Goal: Task Accomplishment & Management: Use online tool/utility

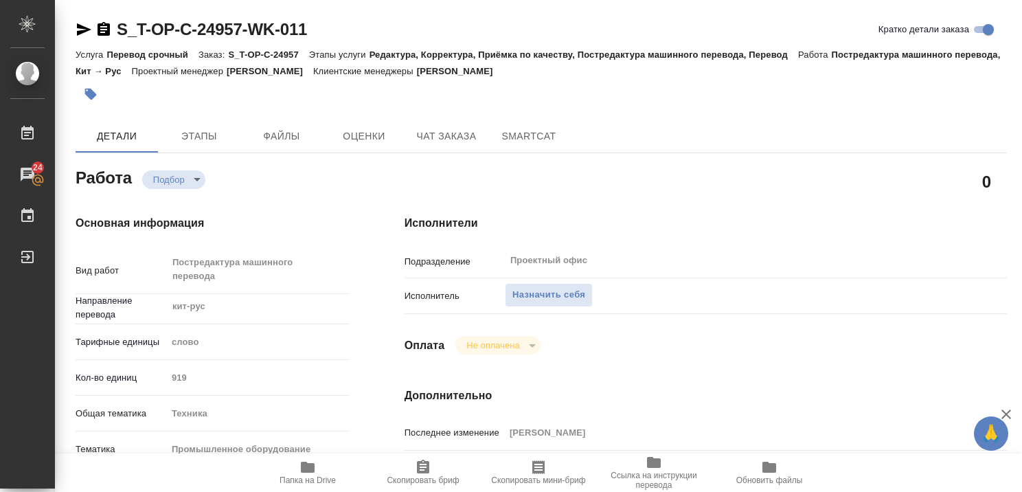
type textarea "x"
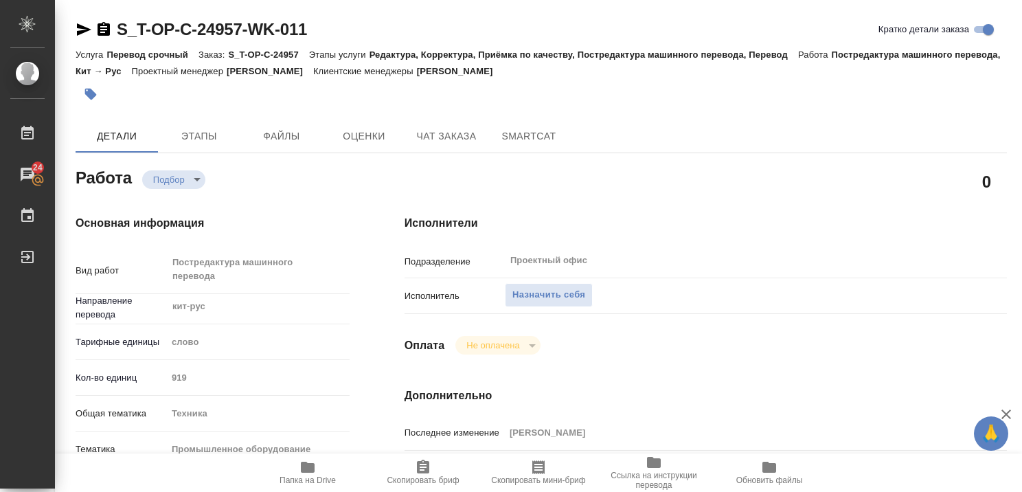
type textarea "x"
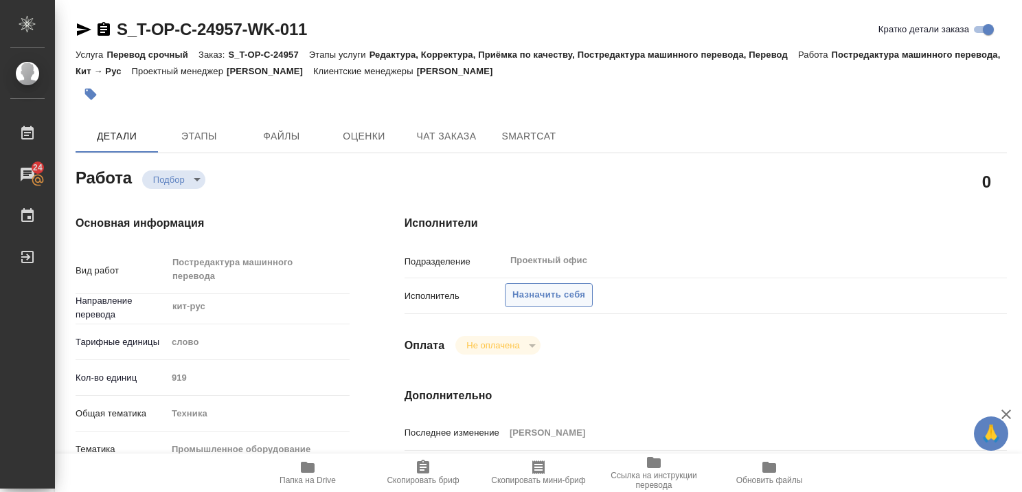
type textarea "x"
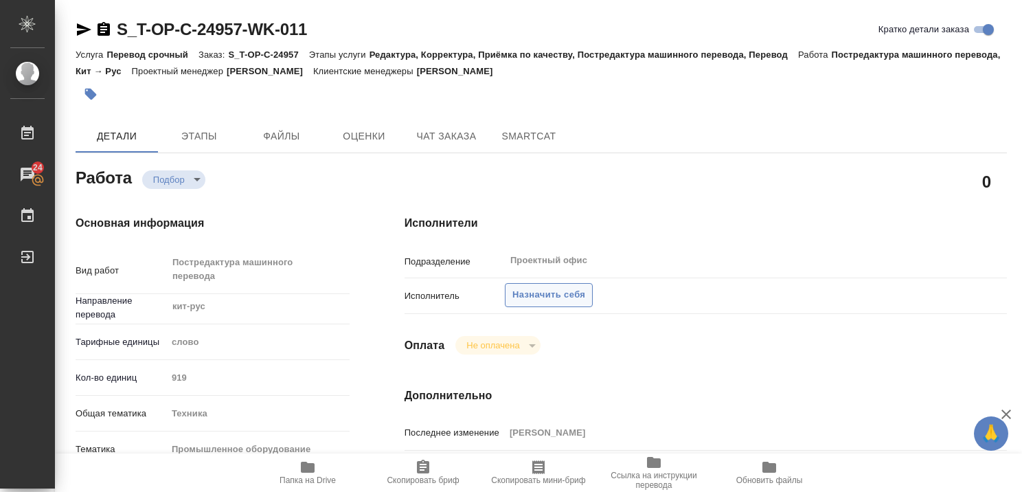
type textarea "x"
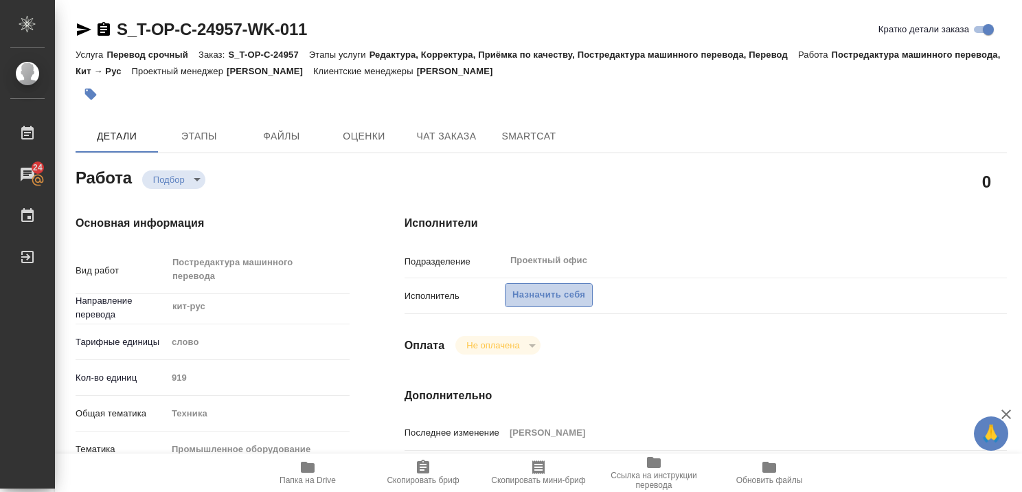
click at [560, 293] on span "Назначить себя" at bounding box center [548, 295] width 73 height 16
type textarea "x"
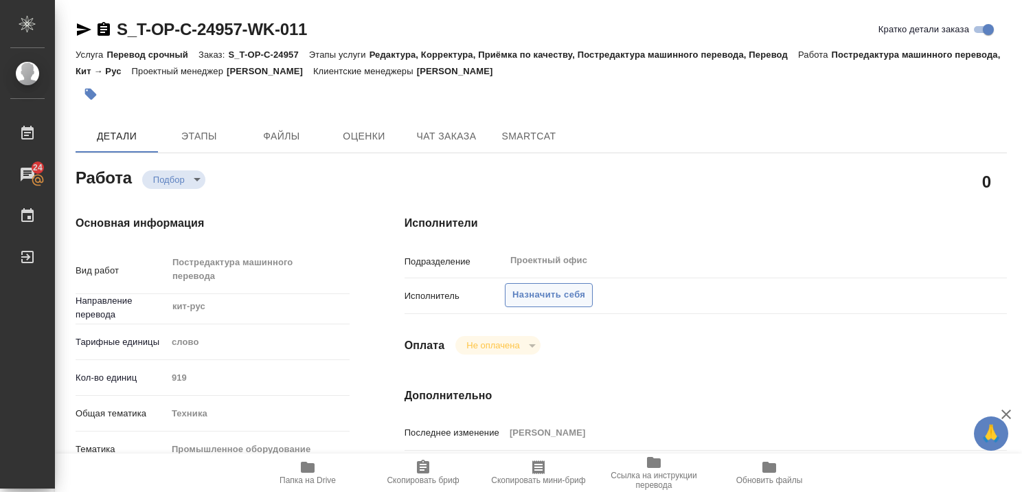
type textarea "x"
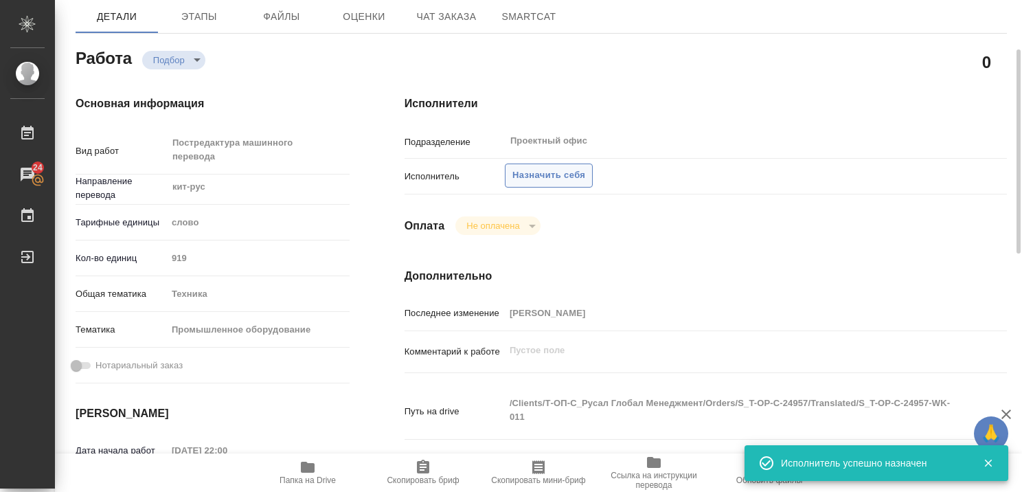
scroll to position [146, 0]
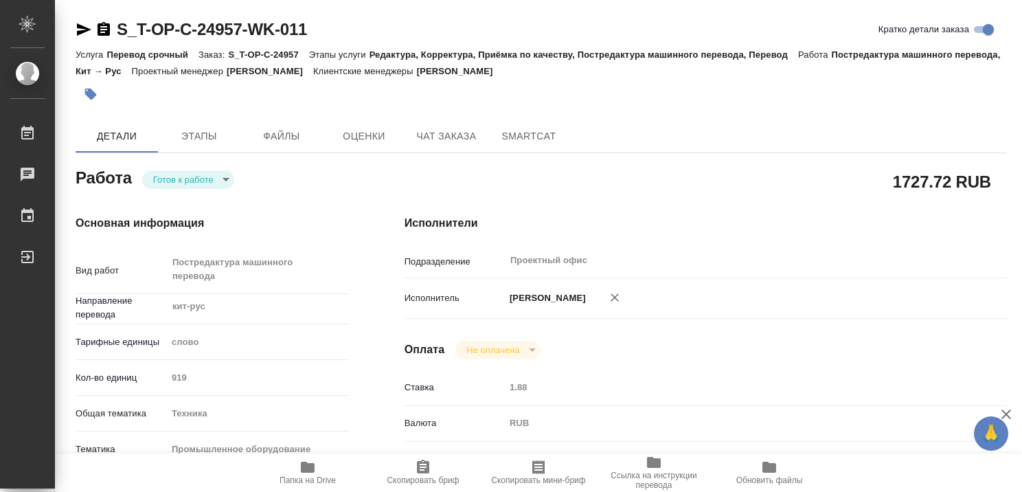
type textarea "x"
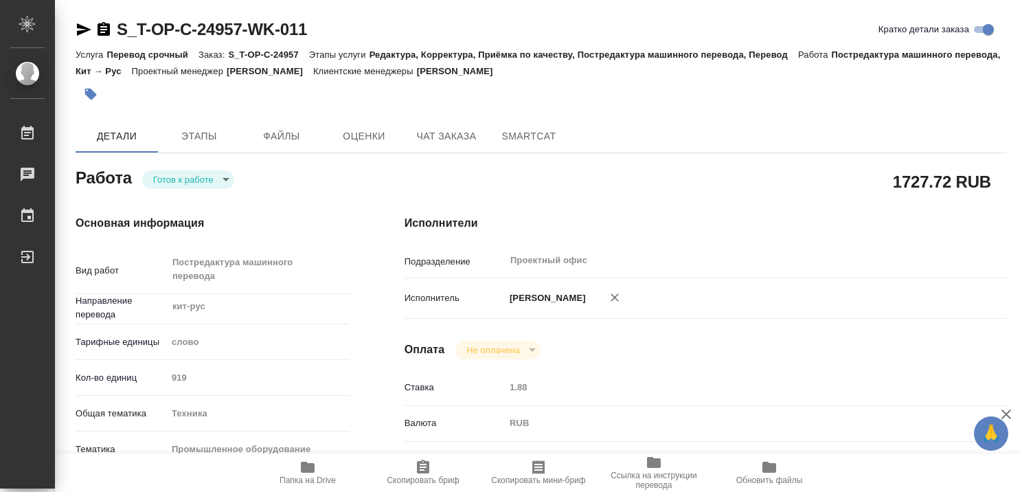
type textarea "x"
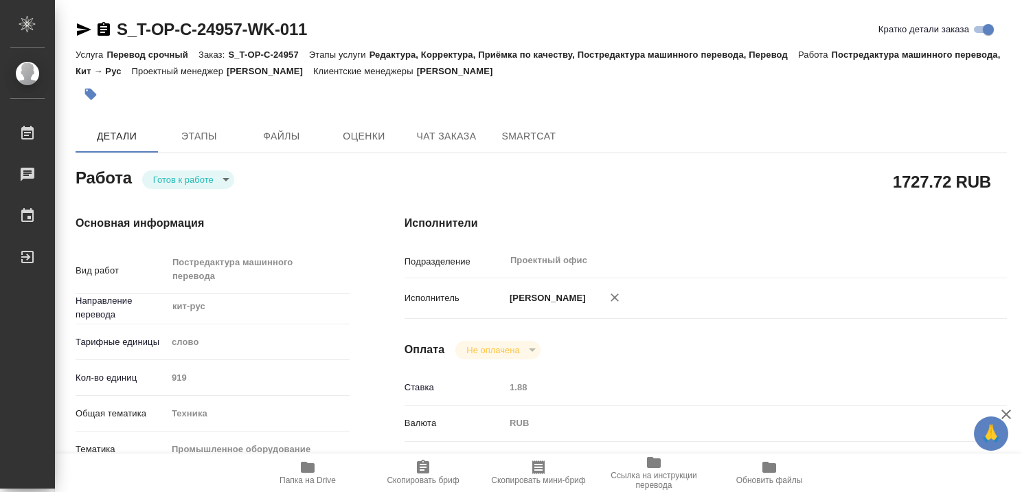
type textarea "x"
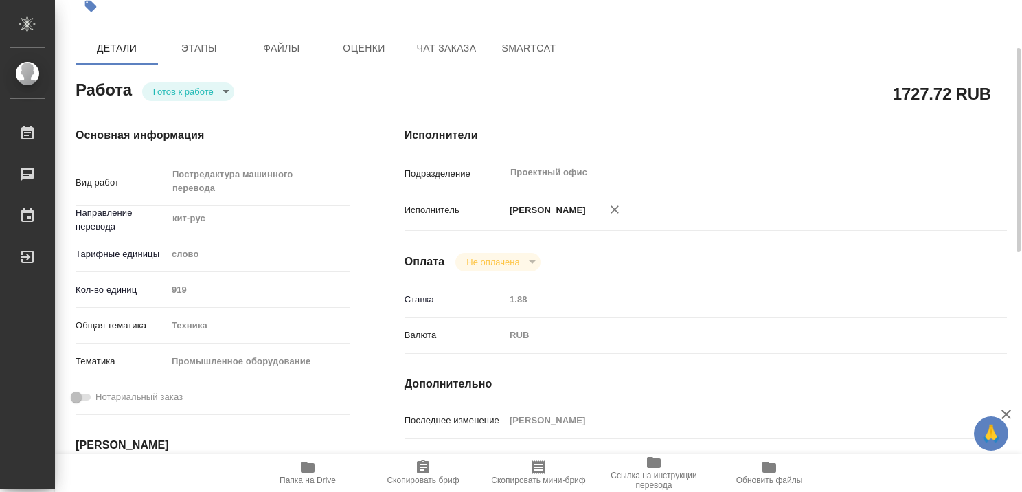
type textarea "x"
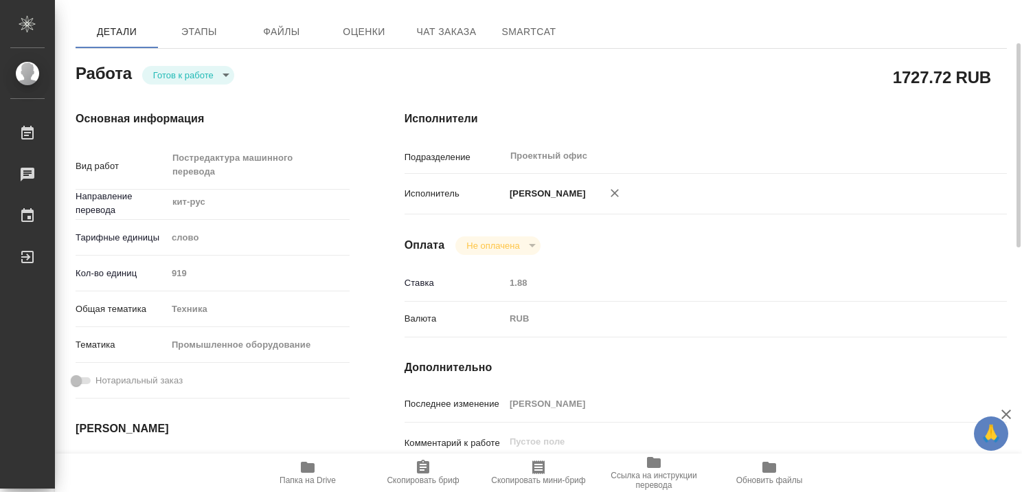
type textarea "x"
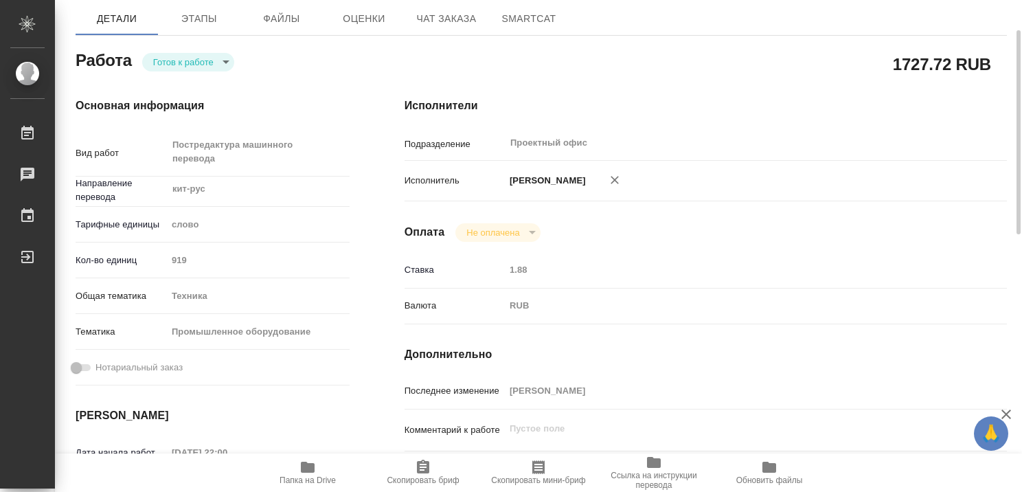
type textarea "x"
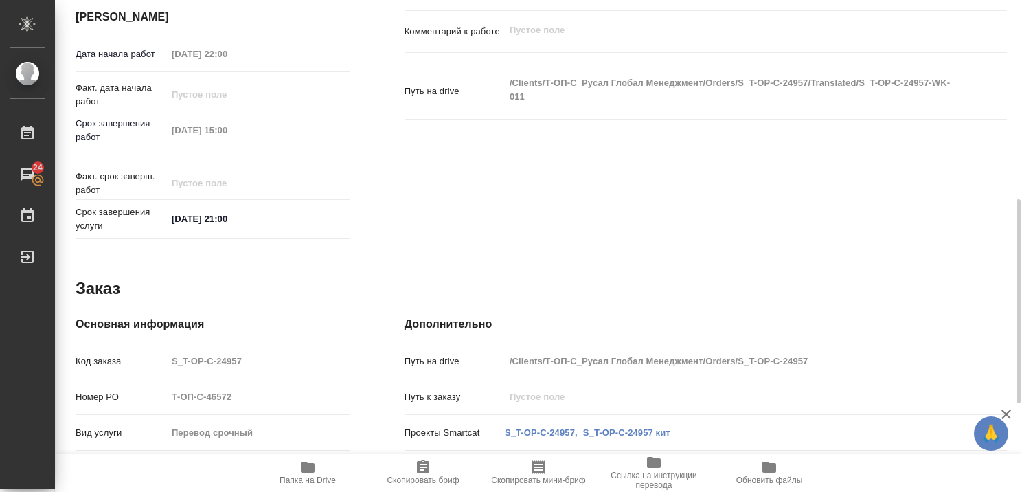
type textarea "x"
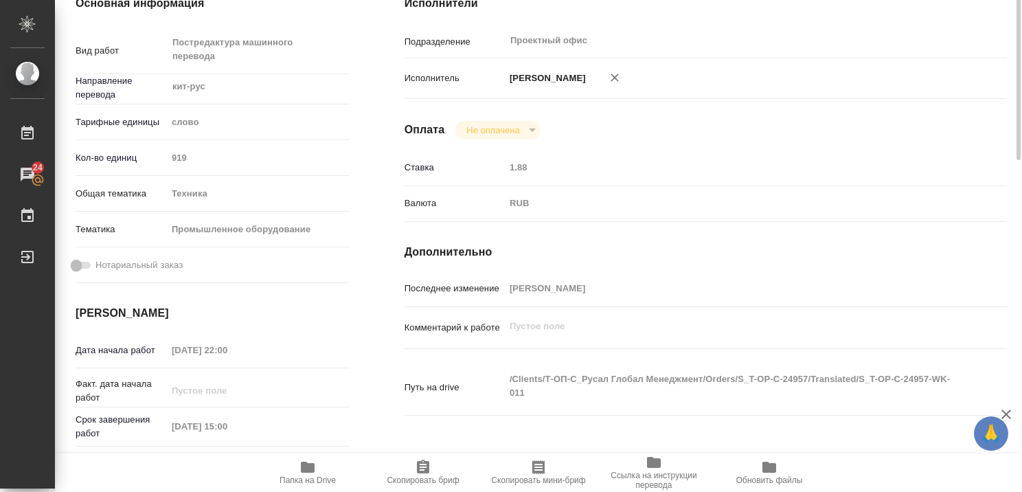
scroll to position [67, 0]
